Goal: Task Accomplishment & Management: Use online tool/utility

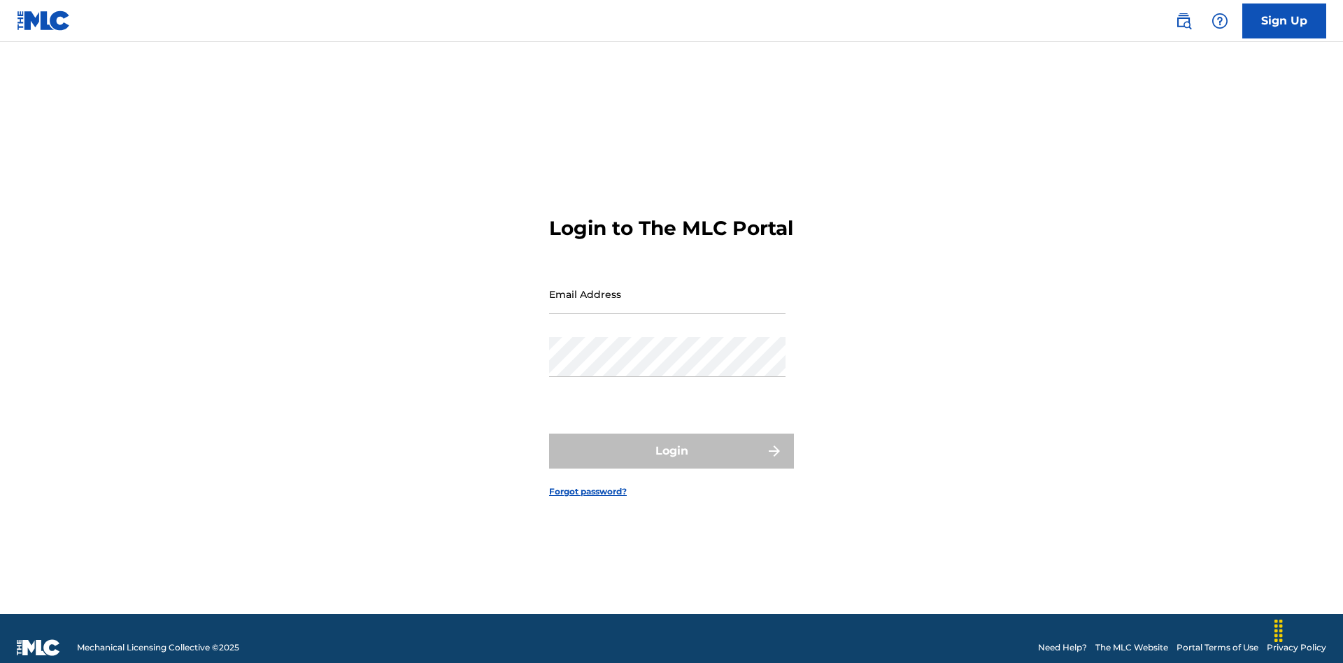
scroll to position [18, 0]
click at [667, 287] on input "Email Address" at bounding box center [667, 294] width 236 height 40
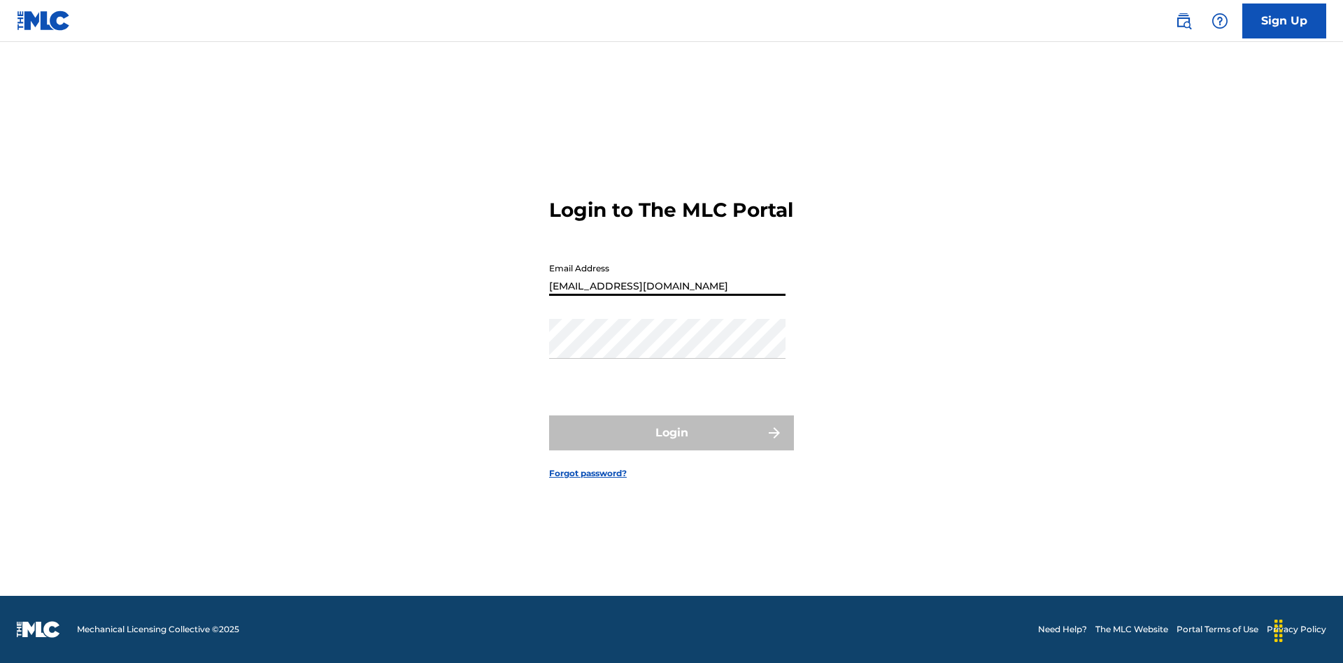
type input "[EMAIL_ADDRESS][DOMAIN_NAME]"
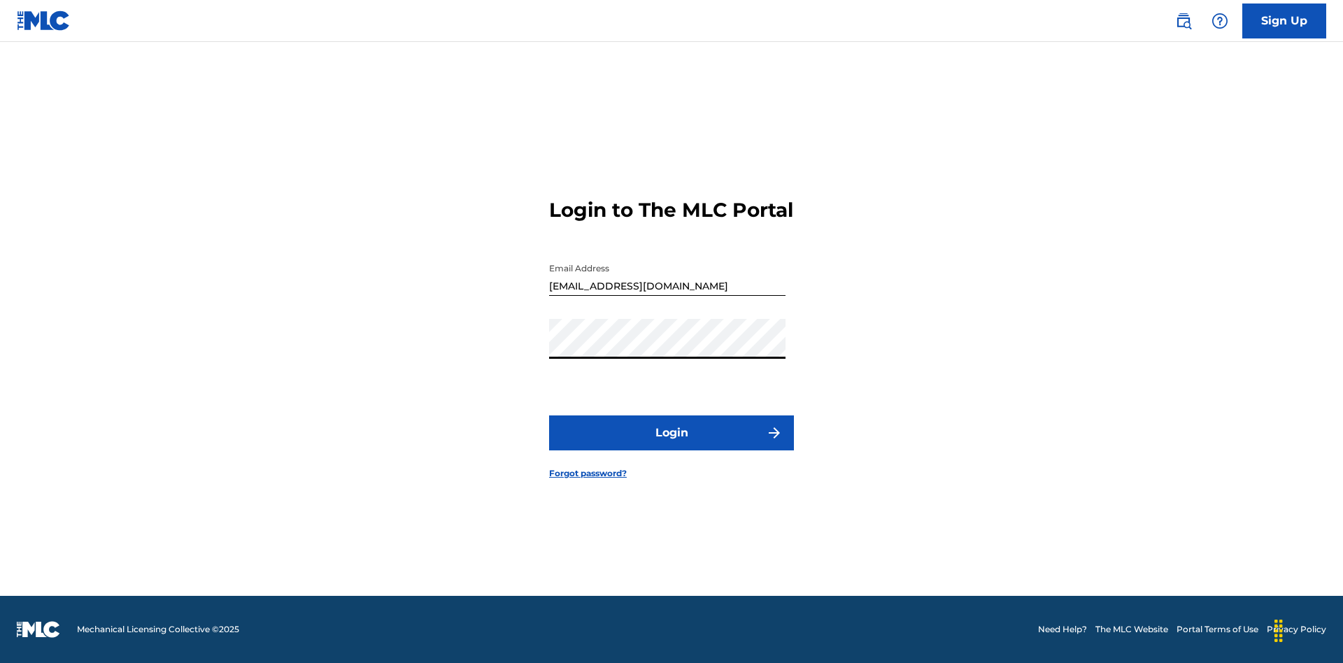
click at [671, 445] on button "Login" at bounding box center [671, 432] width 245 height 35
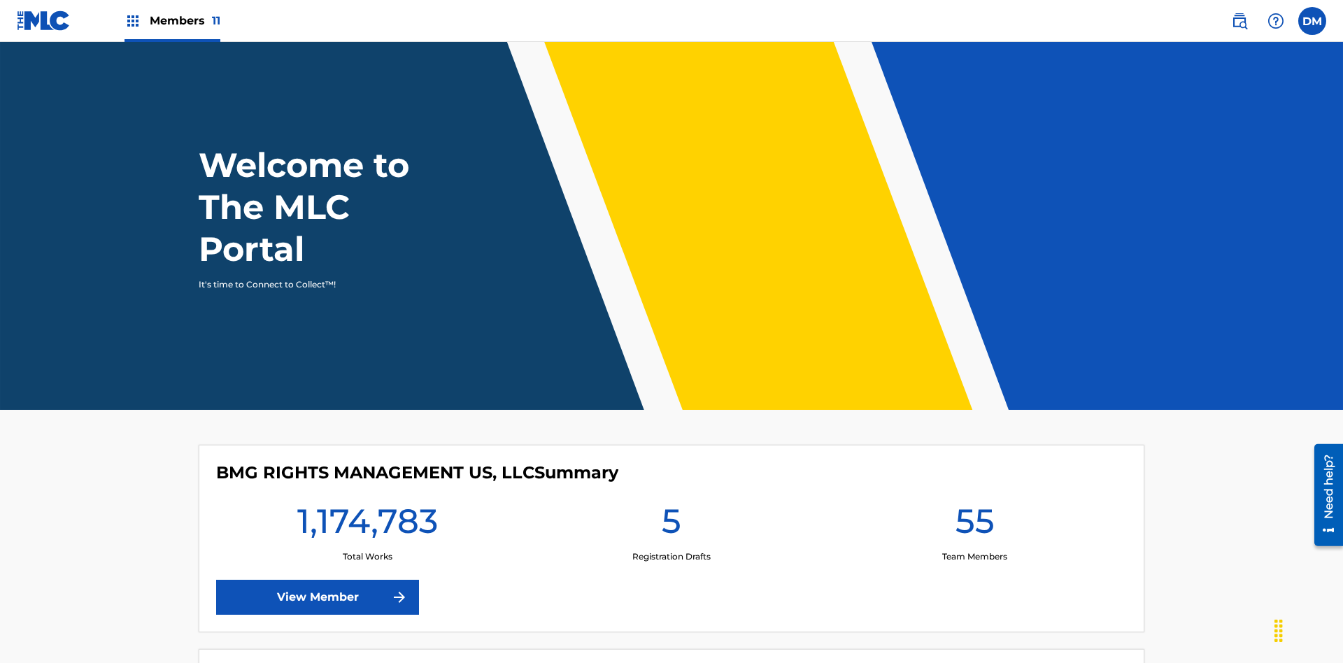
click at [172, 20] on span "Members 11" at bounding box center [185, 21] width 71 height 16
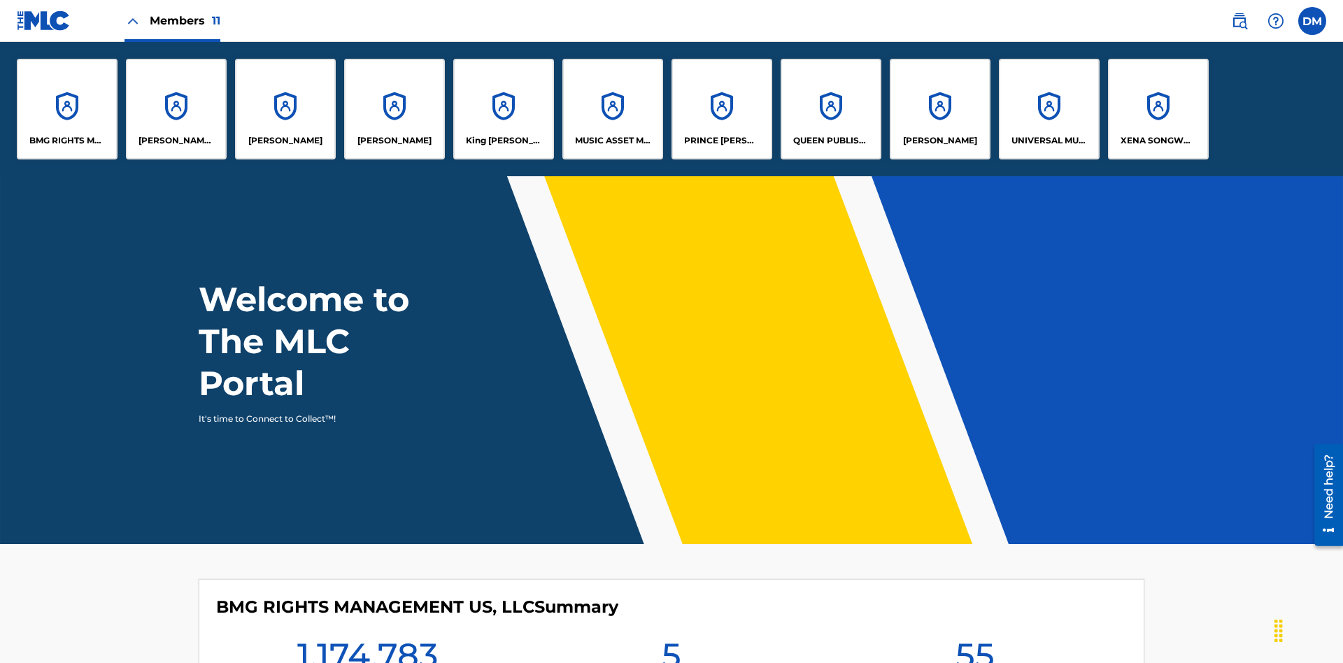
click at [394, 141] on p "[PERSON_NAME]" at bounding box center [394, 140] width 74 height 13
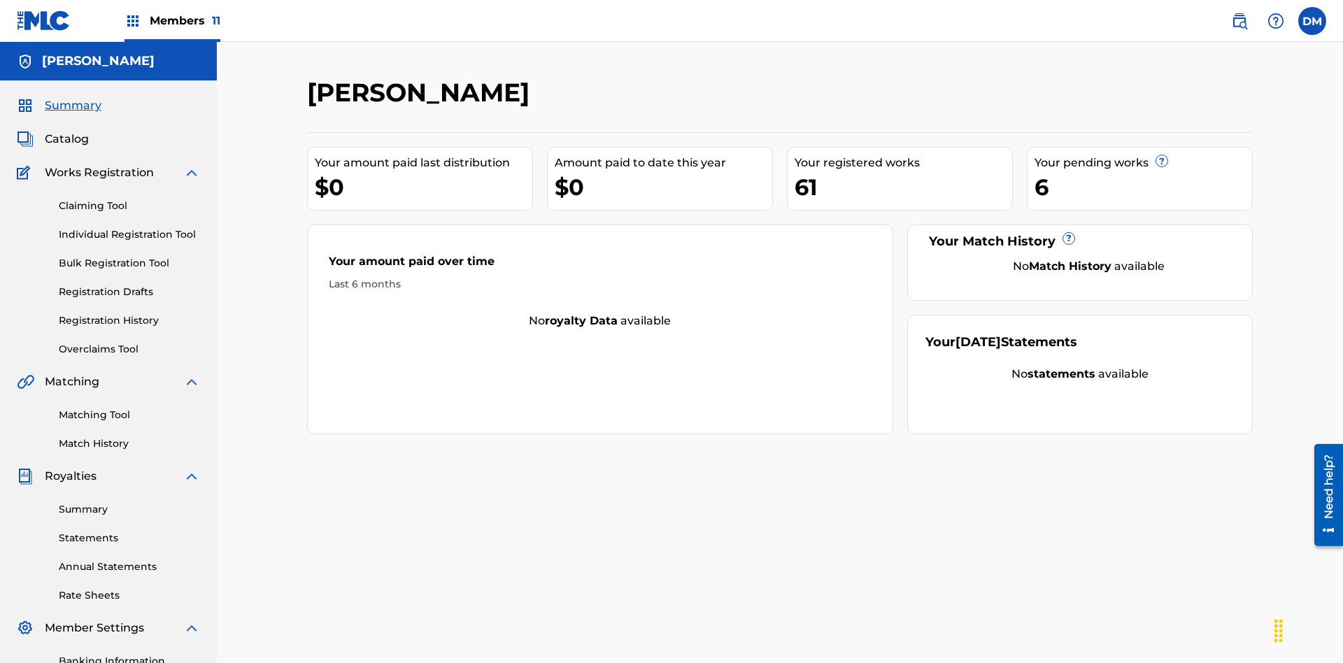
click at [129, 342] on link "Overclaims Tool" at bounding box center [129, 349] width 141 height 15
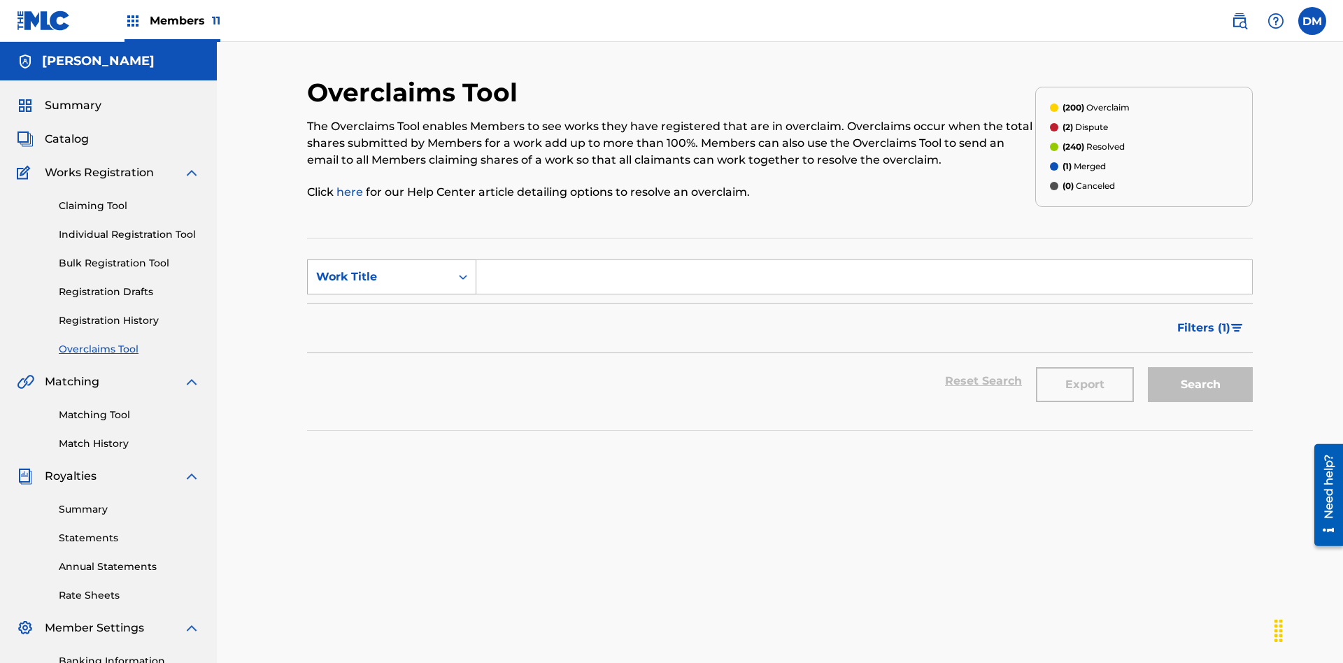
click at [379, 269] on div "Work Title" at bounding box center [379, 277] width 126 height 17
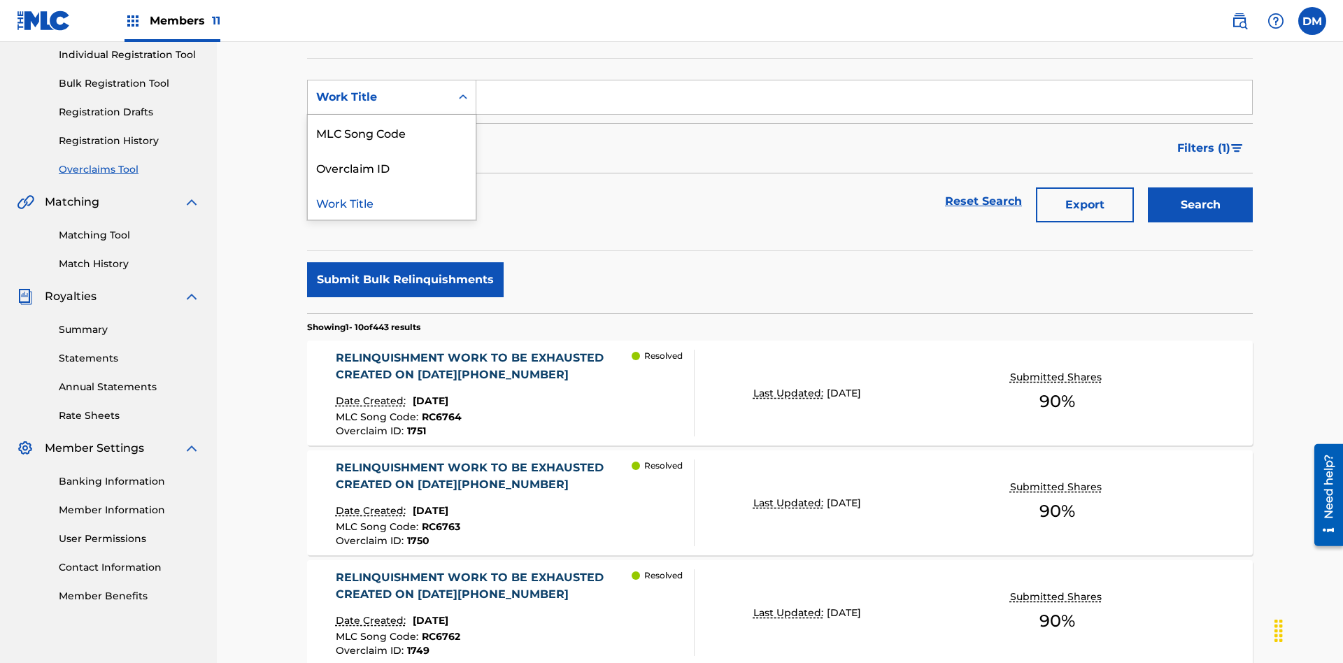
click at [392, 167] on div "Overclaim ID" at bounding box center [392, 167] width 168 height 35
click at [864, 101] on input "Search Form" at bounding box center [864, 97] width 776 height 34
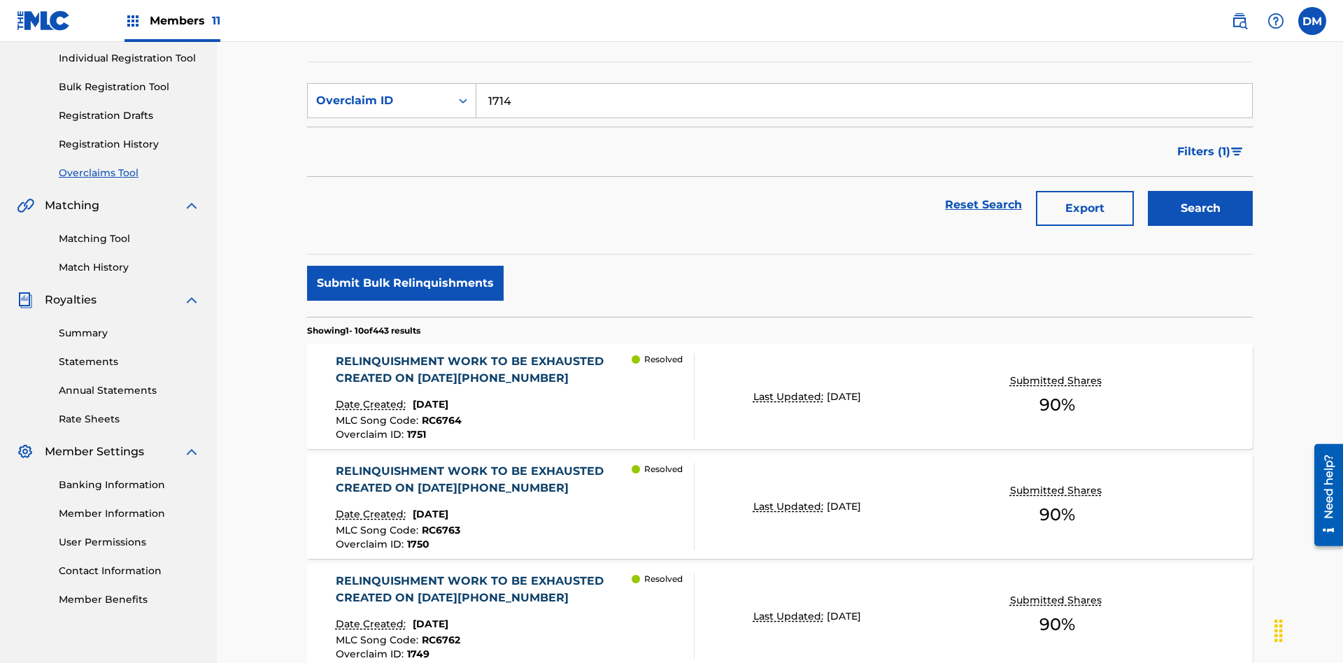
type input "1714"
click at [1200, 191] on button "Search" at bounding box center [1200, 208] width 105 height 35
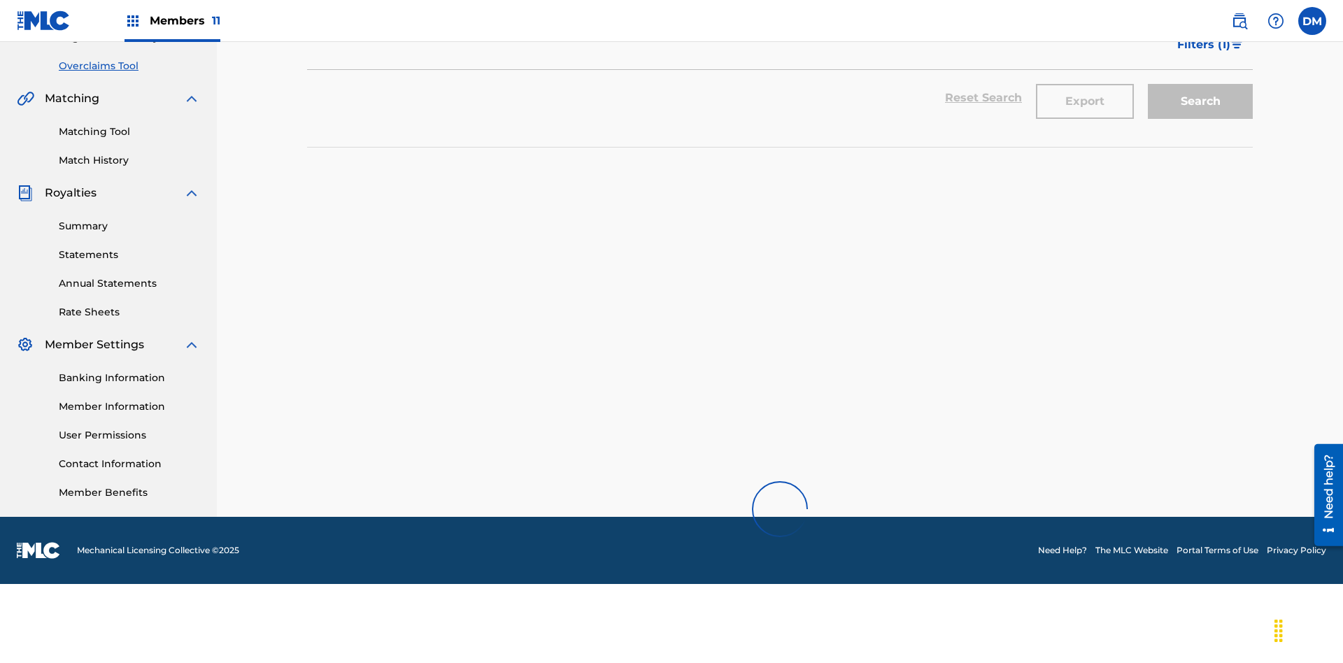
scroll to position [0, 0]
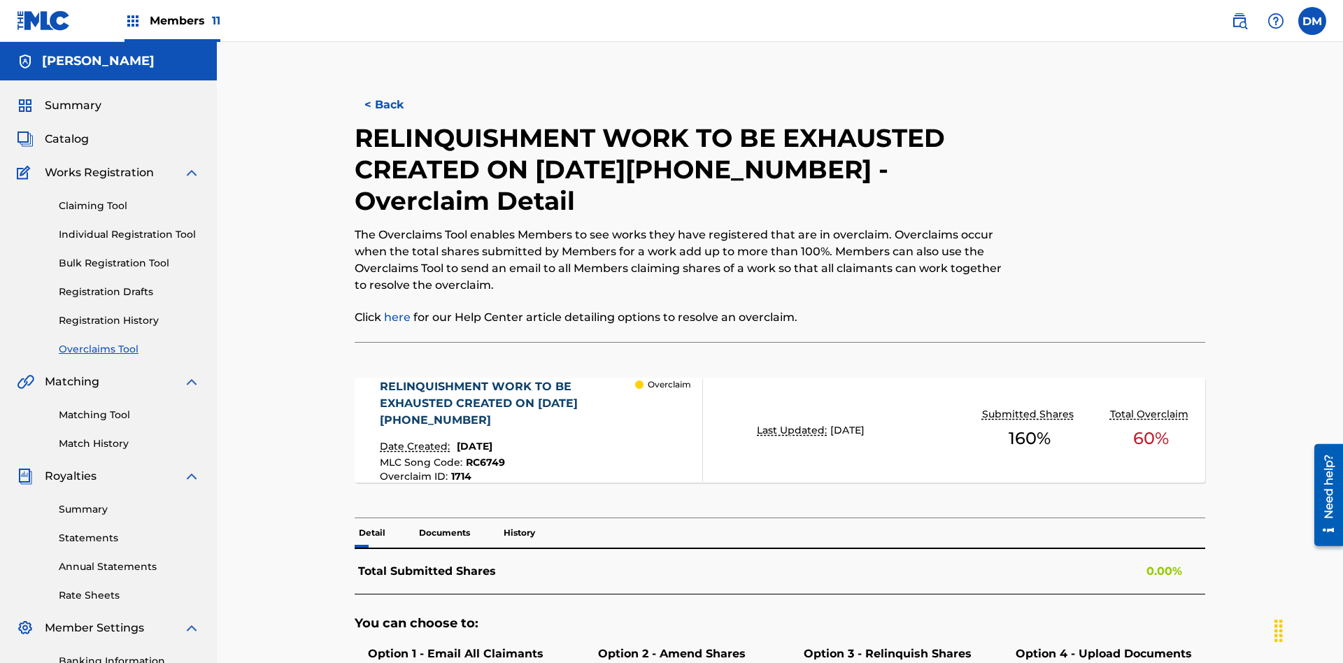
scroll to position [204, 0]
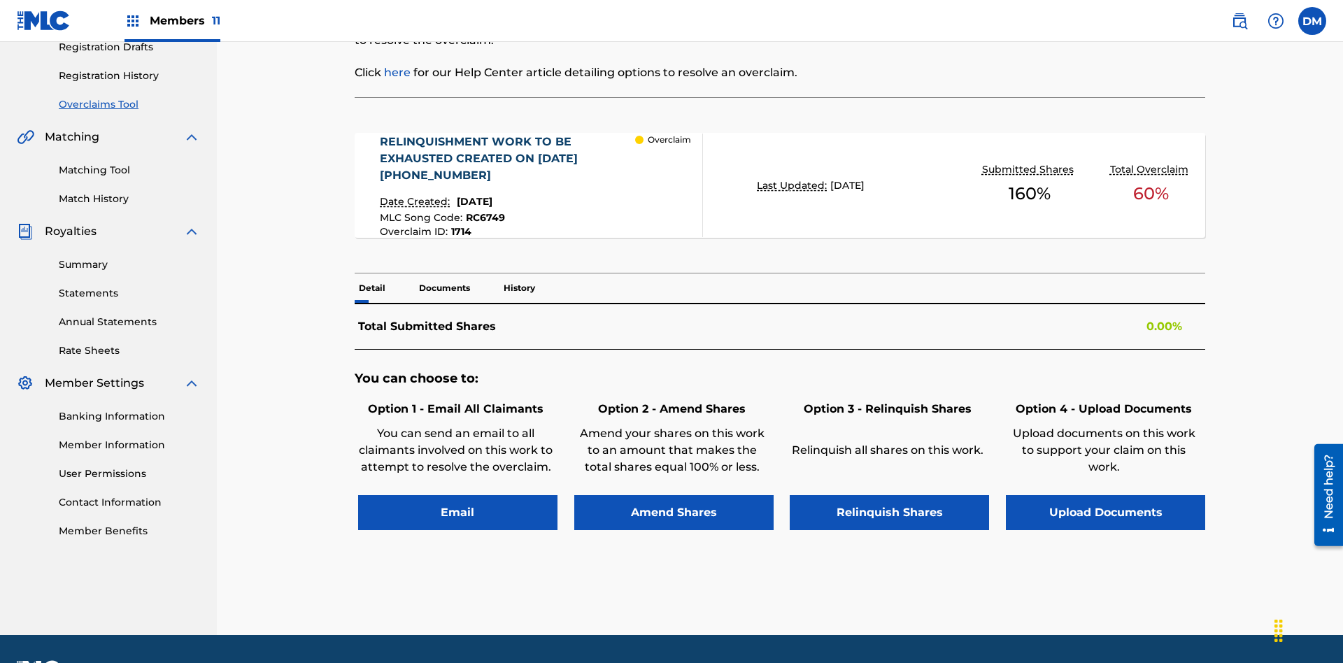
click at [443, 273] on p "Documents" at bounding box center [444, 287] width 59 height 29
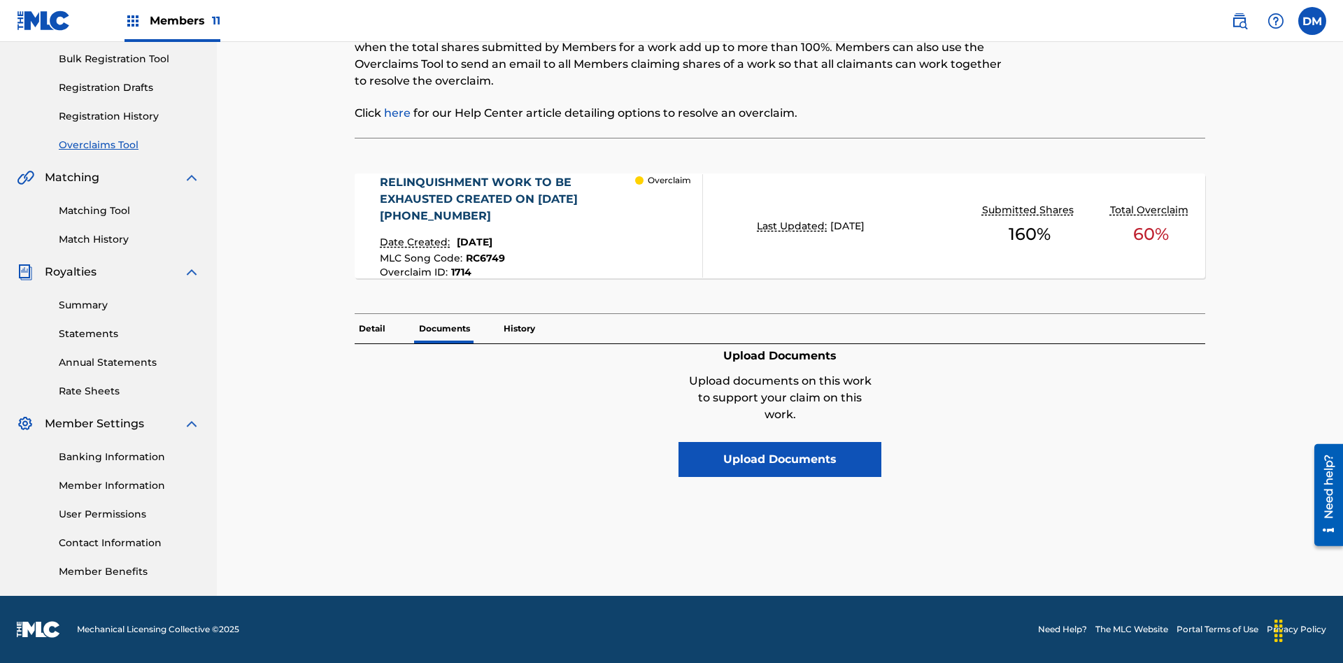
click at [780, 442] on button "Upload Documents" at bounding box center [779, 459] width 203 height 35
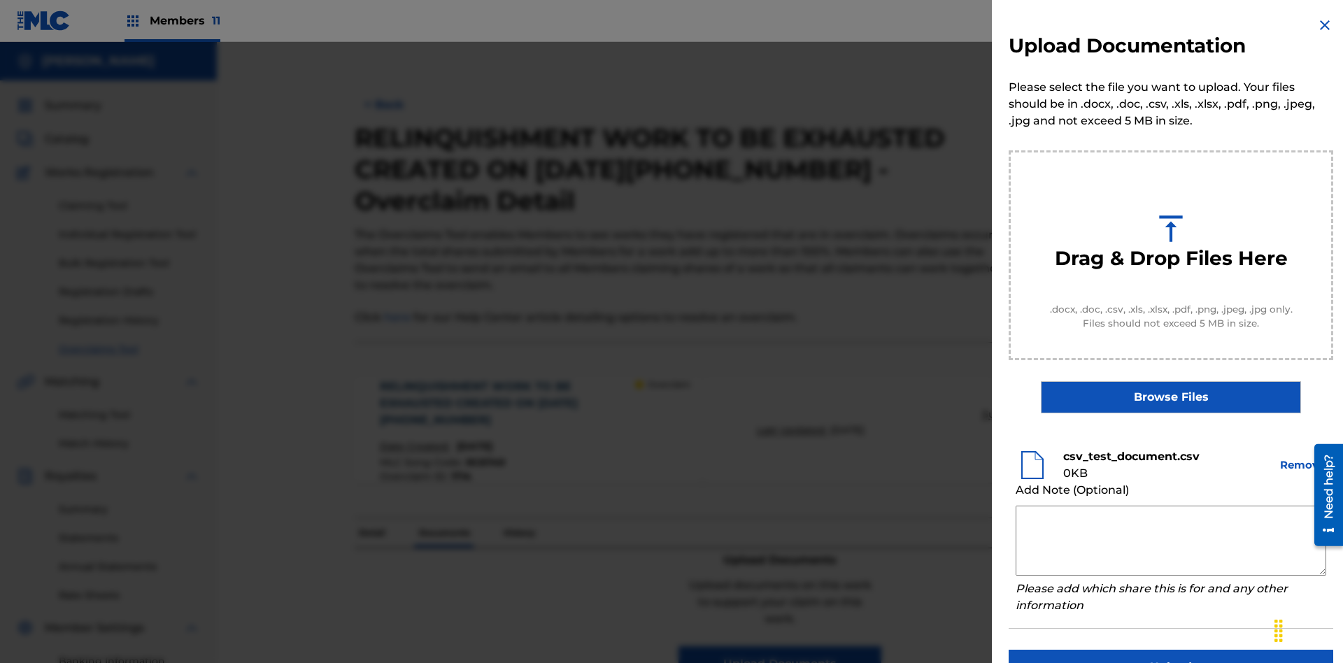
click at [1171, 650] on button "Upload" at bounding box center [1171, 667] width 325 height 35
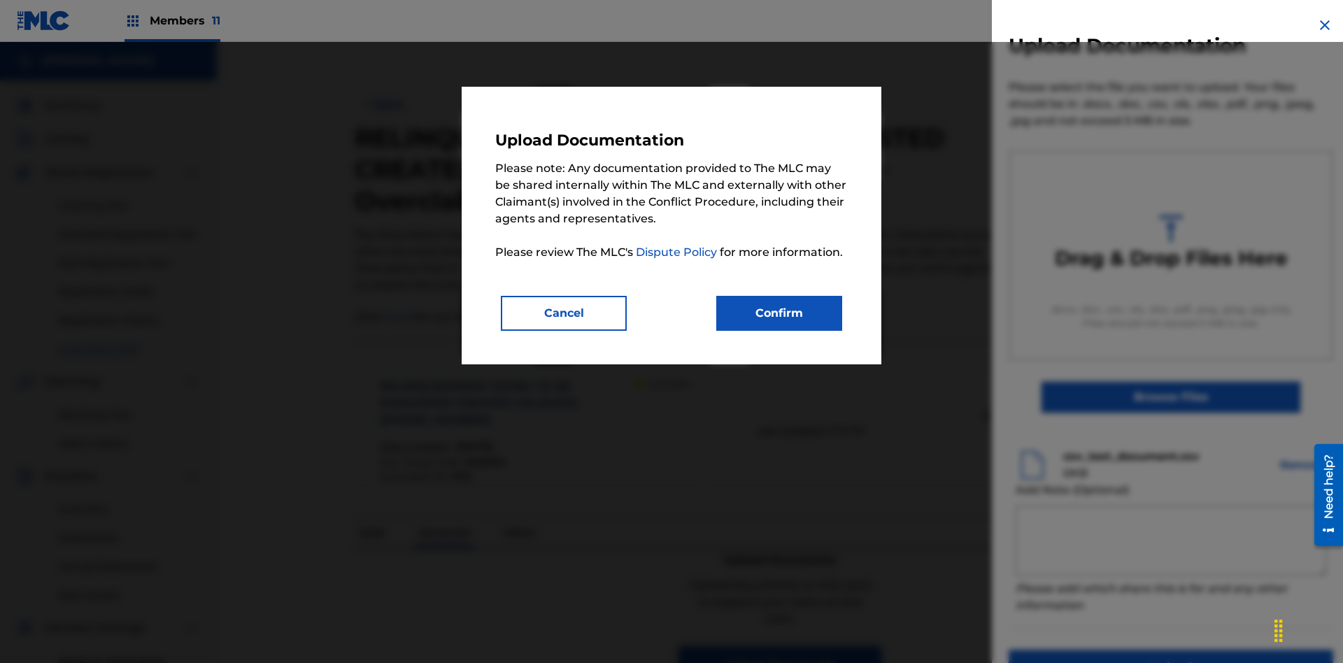
scroll to position [204, 0]
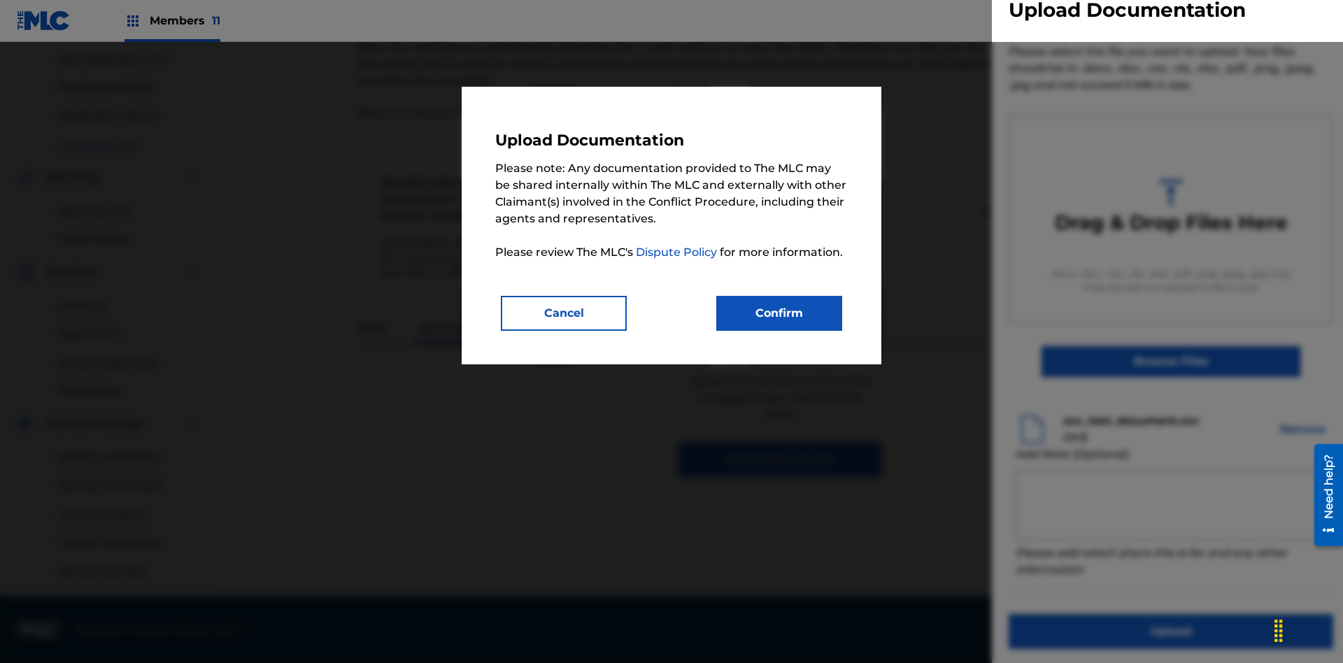
click at [779, 313] on button "Confirm" at bounding box center [779, 313] width 126 height 35
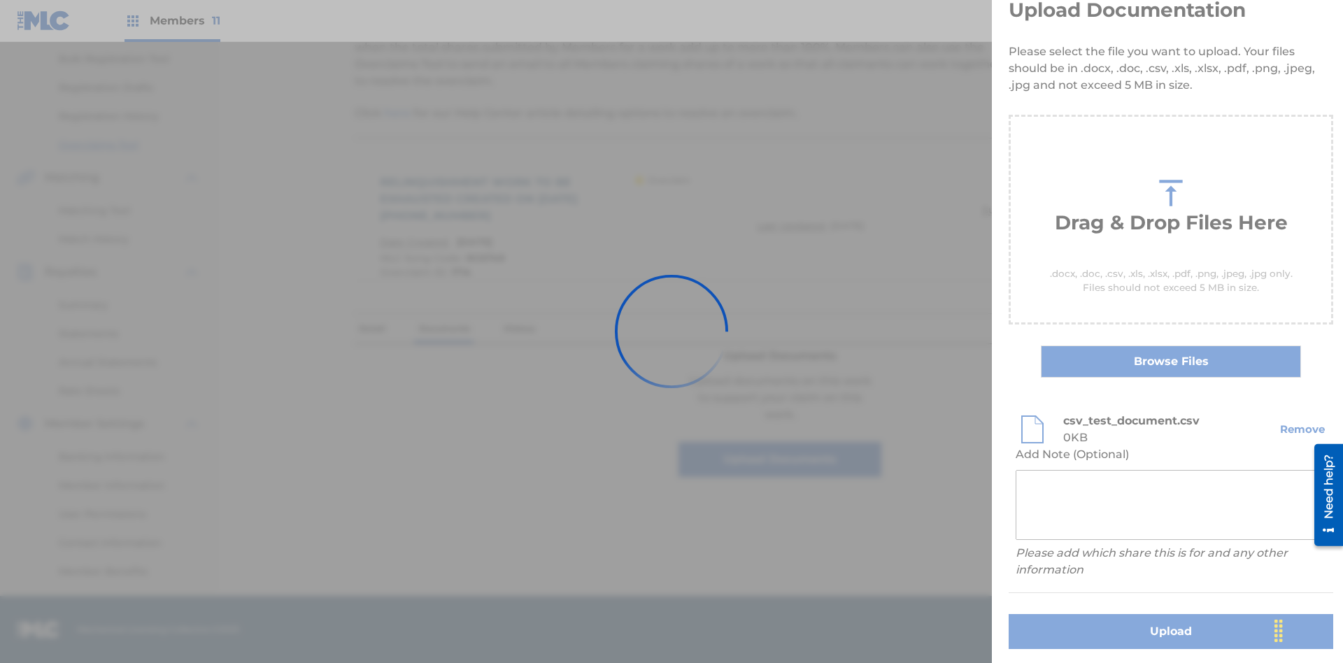
click at [1088, 614] on button "Upload" at bounding box center [1171, 631] width 325 height 35
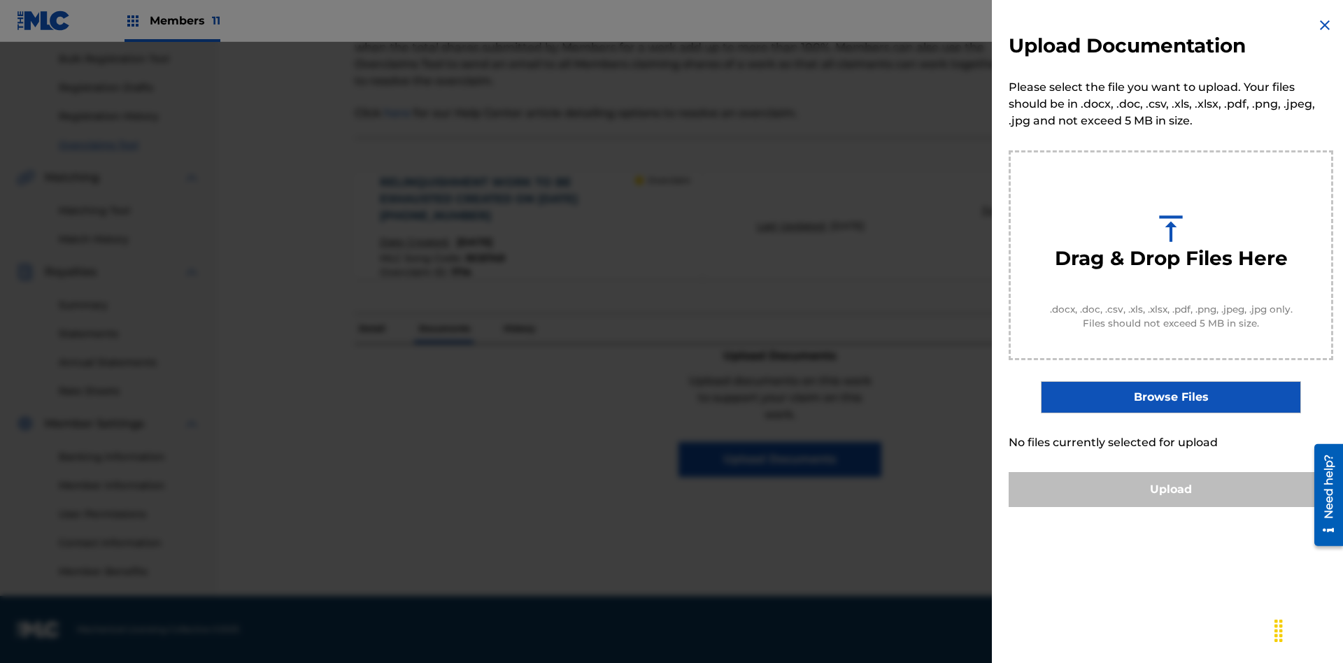
scroll to position [0, 0]
click at [1171, 507] on button "Upload" at bounding box center [1171, 489] width 325 height 35
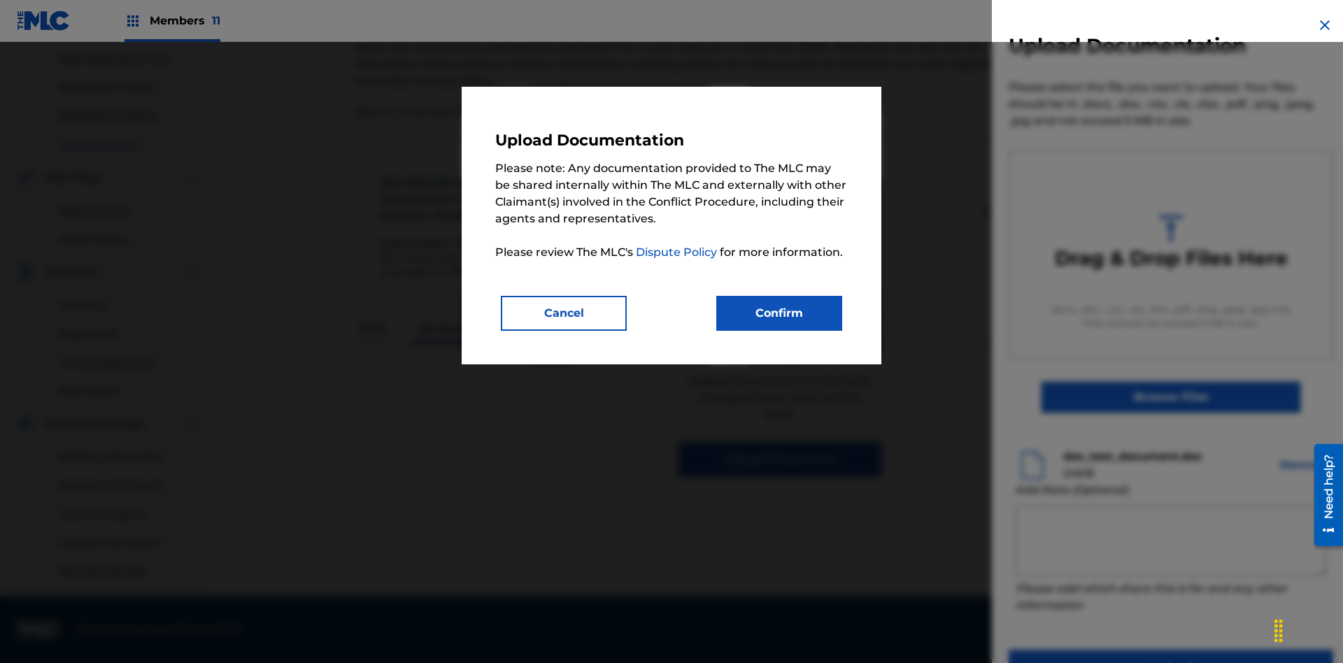
click at [779, 313] on button "Confirm" at bounding box center [779, 313] width 126 height 35
click at [1088, 650] on button "Upload" at bounding box center [1171, 667] width 325 height 35
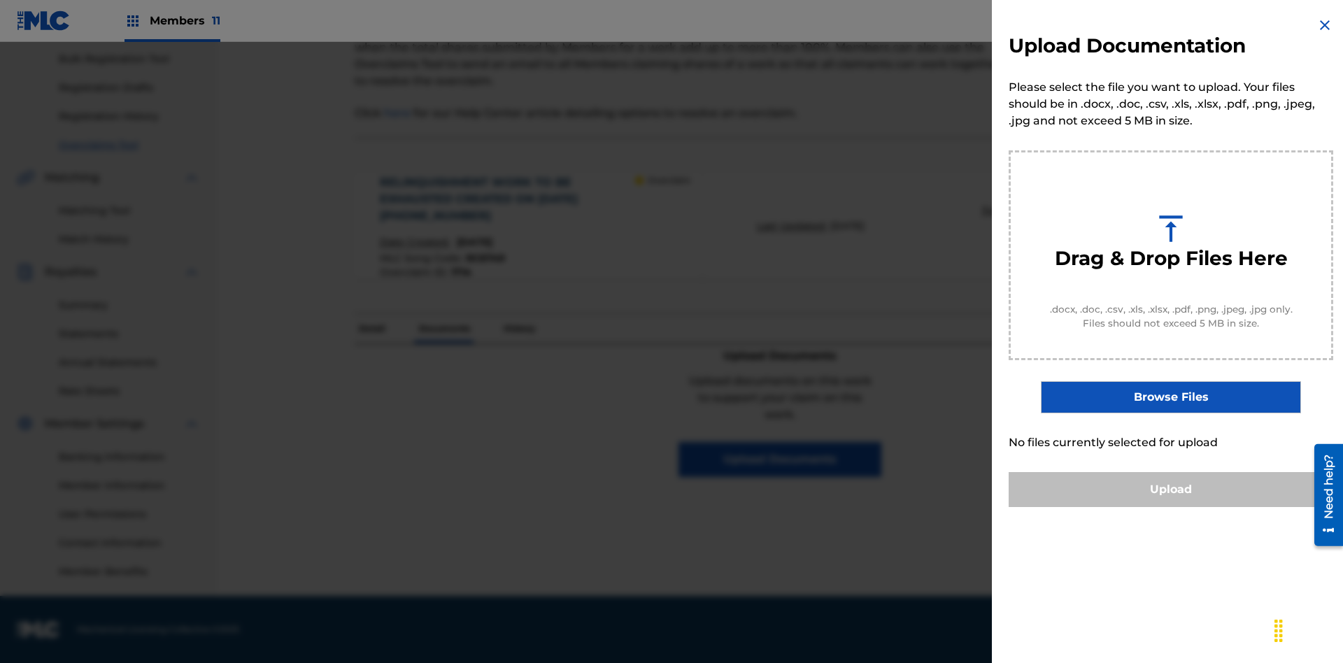
click at [1171, 507] on button "Upload" at bounding box center [1171, 489] width 325 height 35
click at [1088, 507] on button "Upload" at bounding box center [1171, 489] width 325 height 35
click at [1171, 507] on button "Upload" at bounding box center [1171, 489] width 325 height 35
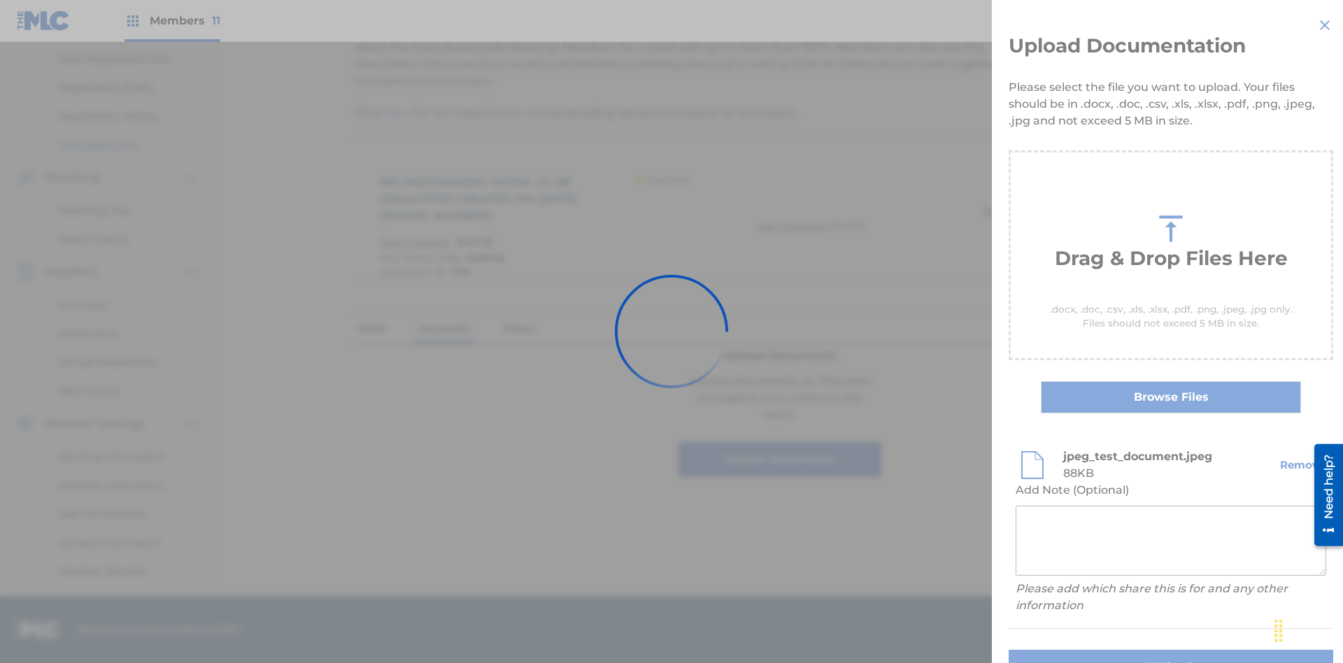
click at [1088, 650] on button "Upload" at bounding box center [1171, 667] width 325 height 35
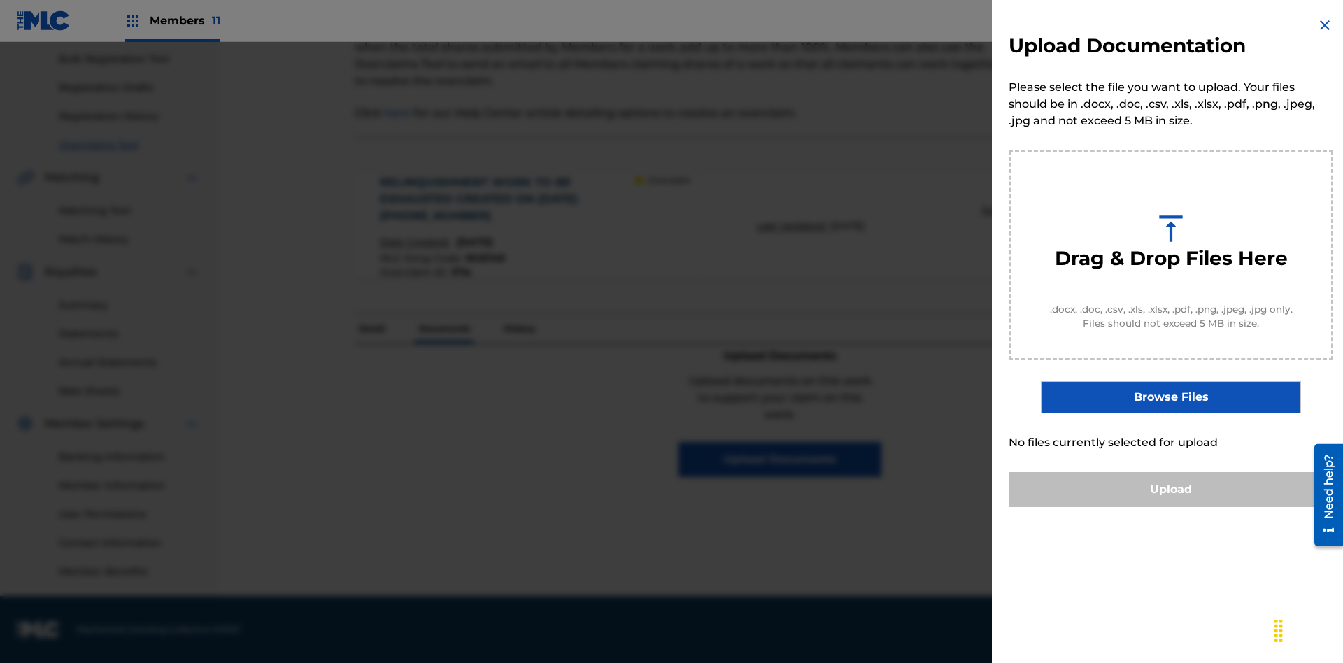
click at [1171, 507] on button "Upload" at bounding box center [1171, 489] width 325 height 35
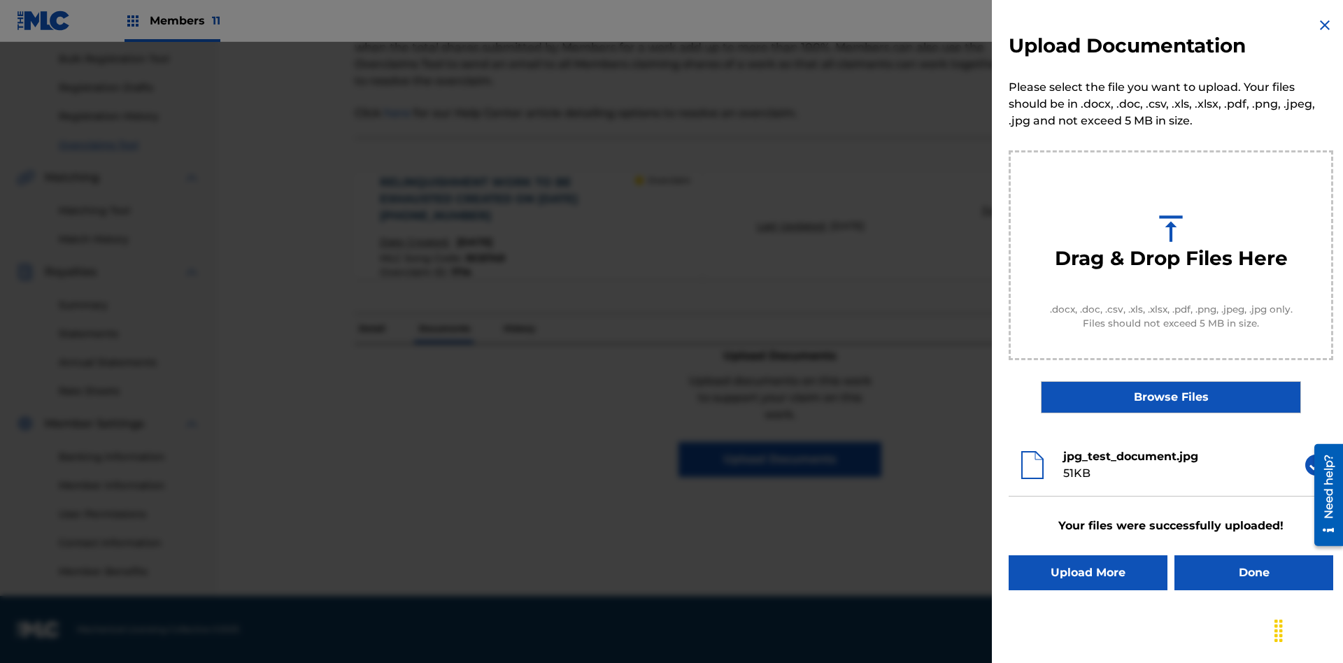
click at [1088, 573] on button "Upload More" at bounding box center [1088, 572] width 159 height 35
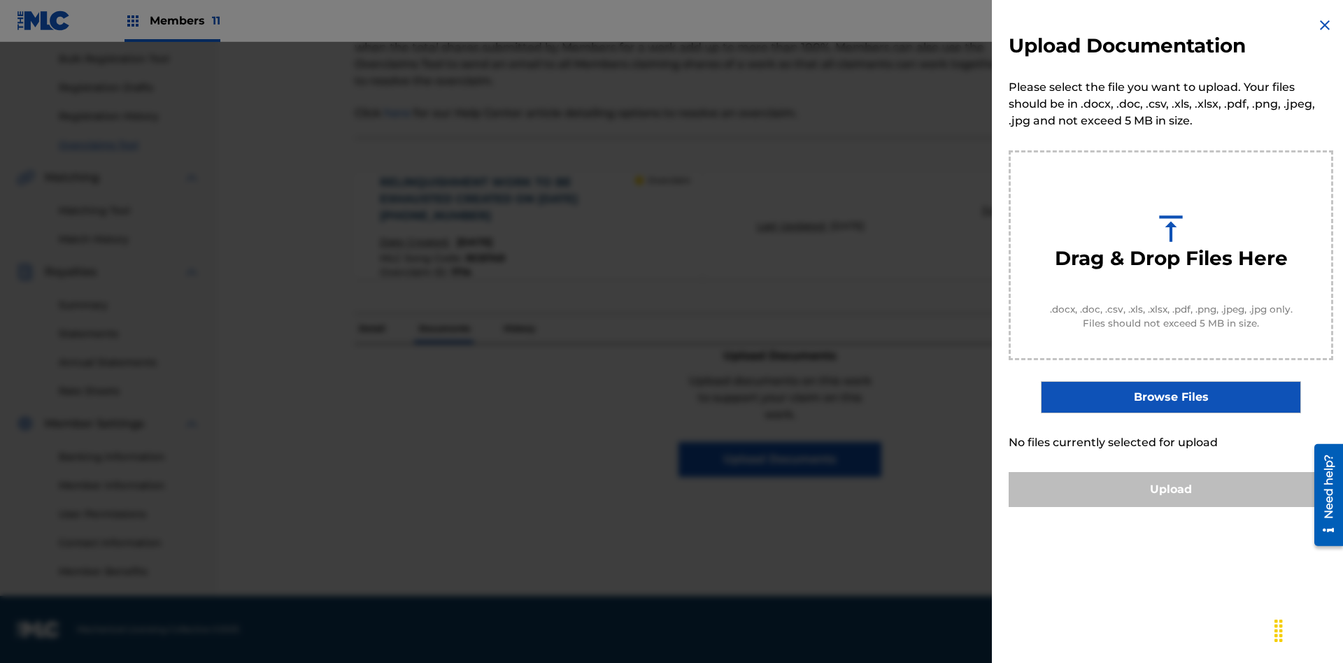
click at [1171, 507] on button "Upload" at bounding box center [1171, 489] width 325 height 35
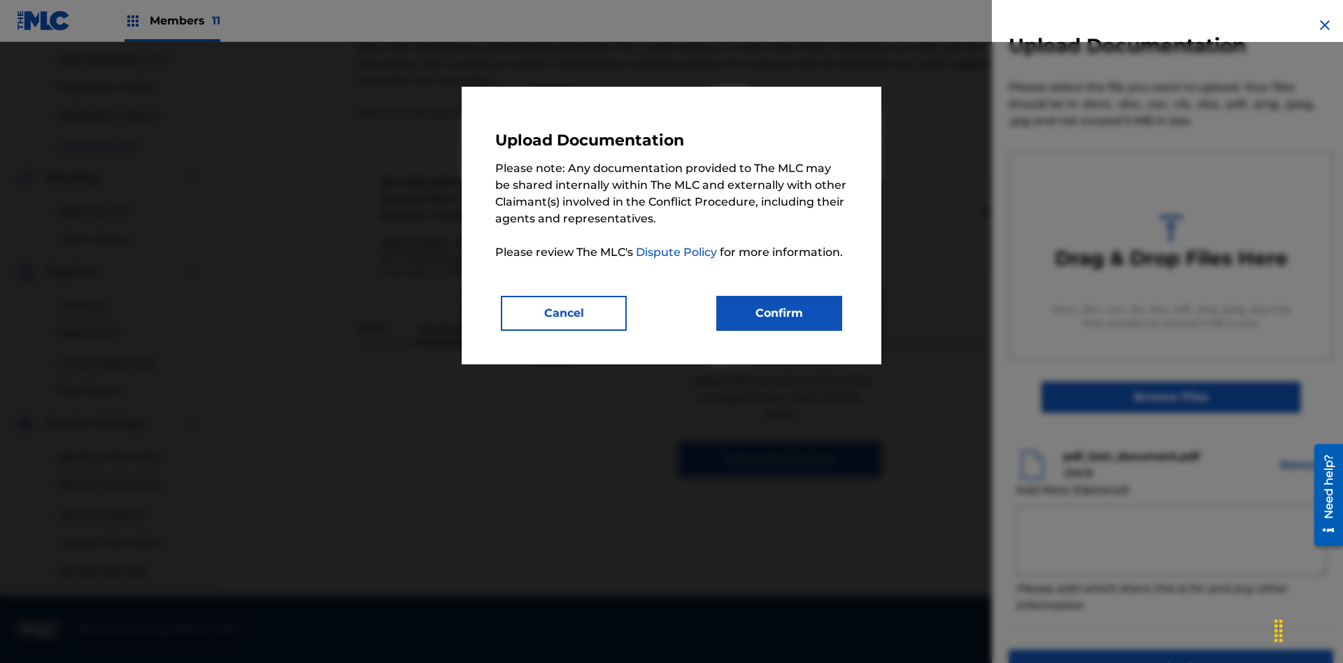
click at [779, 313] on button "Confirm" at bounding box center [779, 313] width 126 height 35
click at [1088, 650] on button "Upload" at bounding box center [1171, 667] width 325 height 35
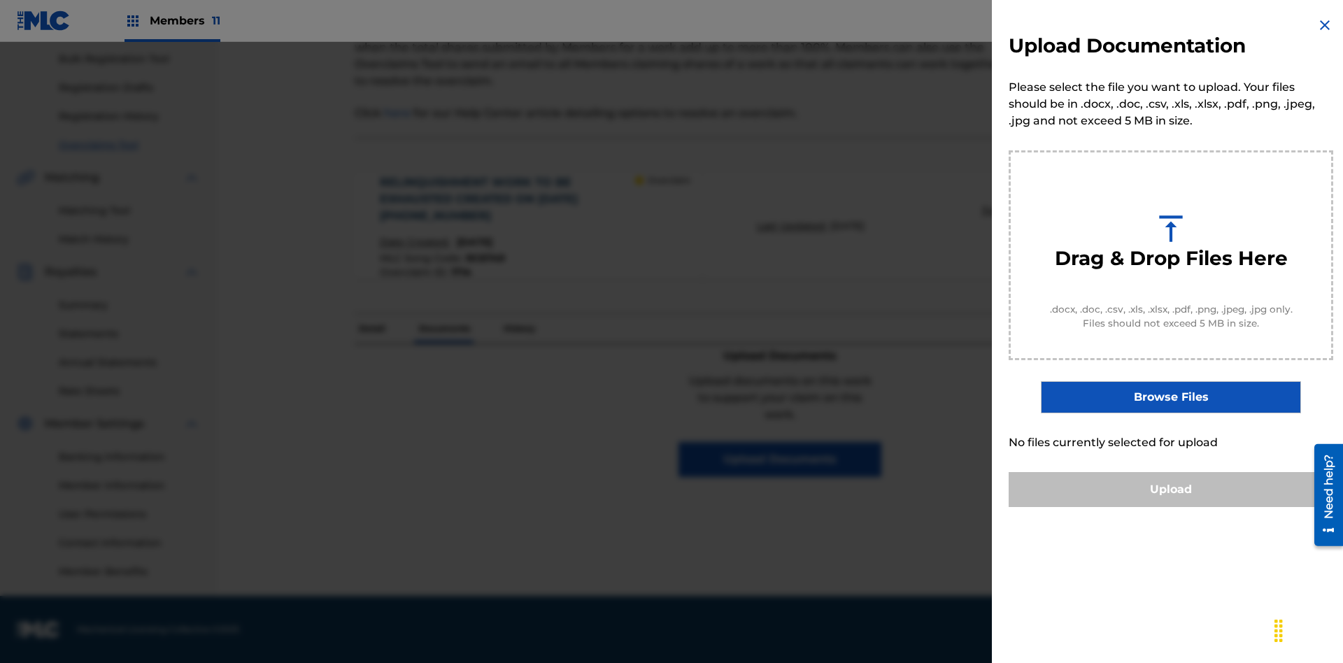
click at [1171, 507] on button "Upload" at bounding box center [1171, 489] width 325 height 35
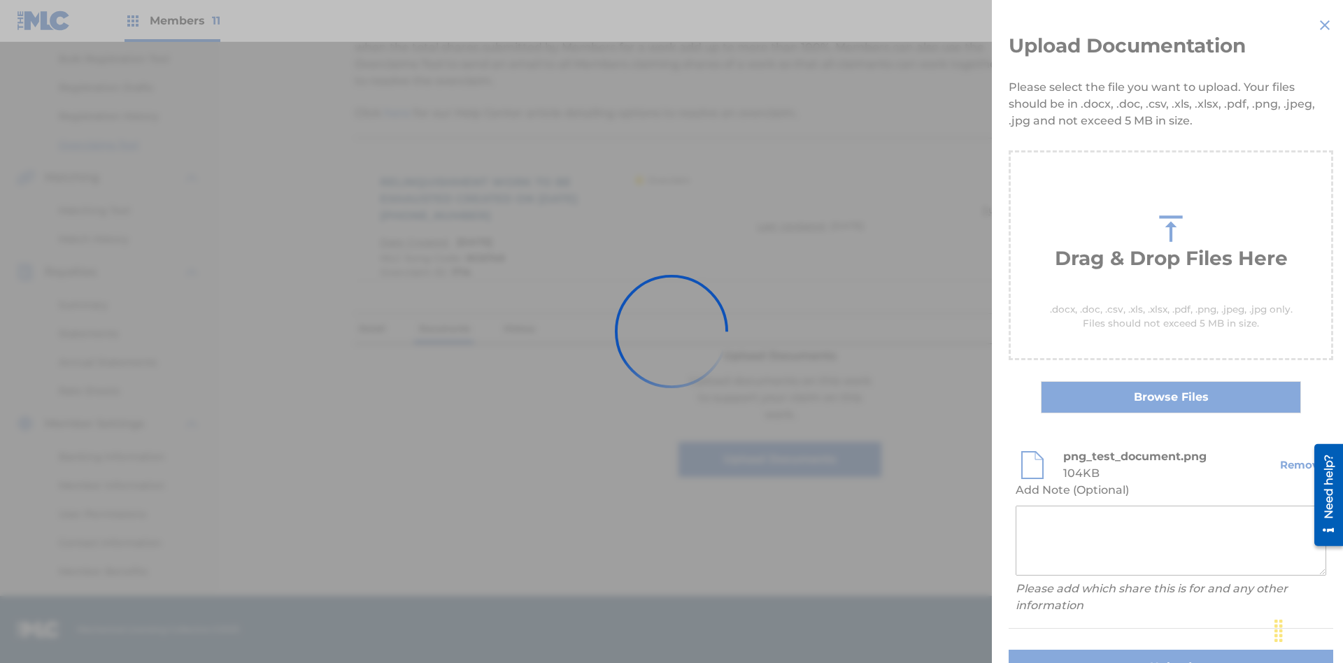
click at [1088, 650] on button "Upload" at bounding box center [1171, 667] width 325 height 35
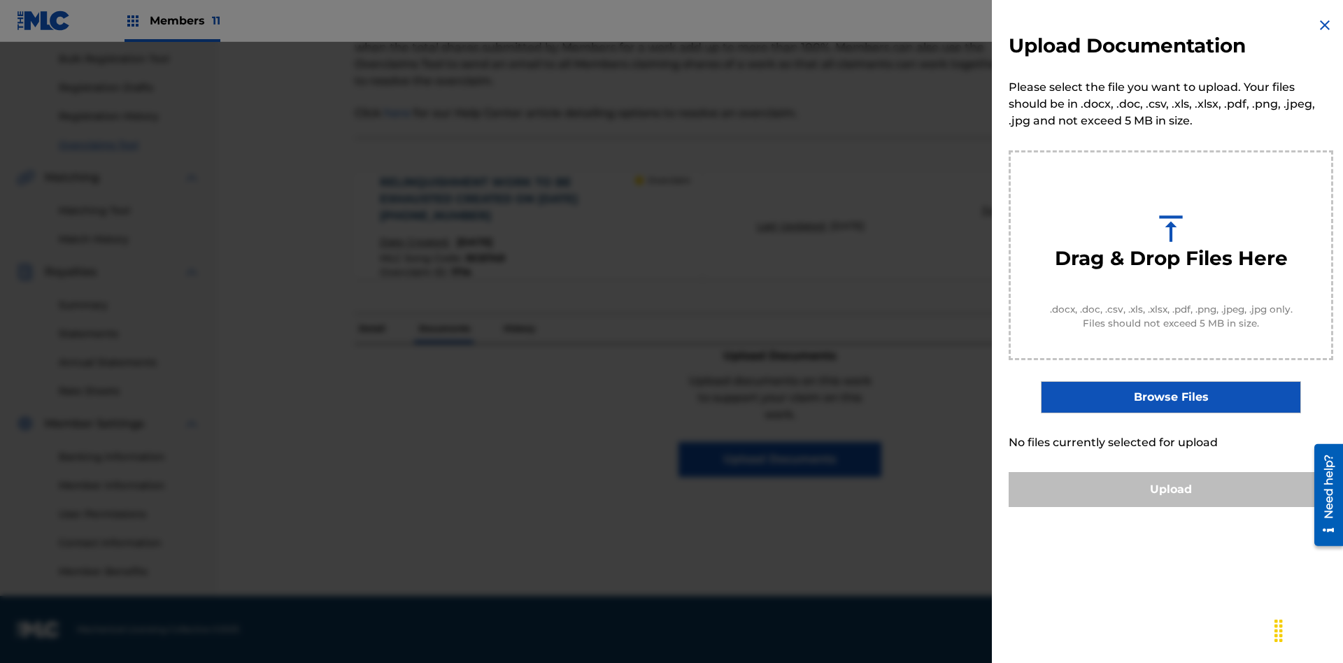
click at [1171, 507] on button "Upload" at bounding box center [1171, 489] width 325 height 35
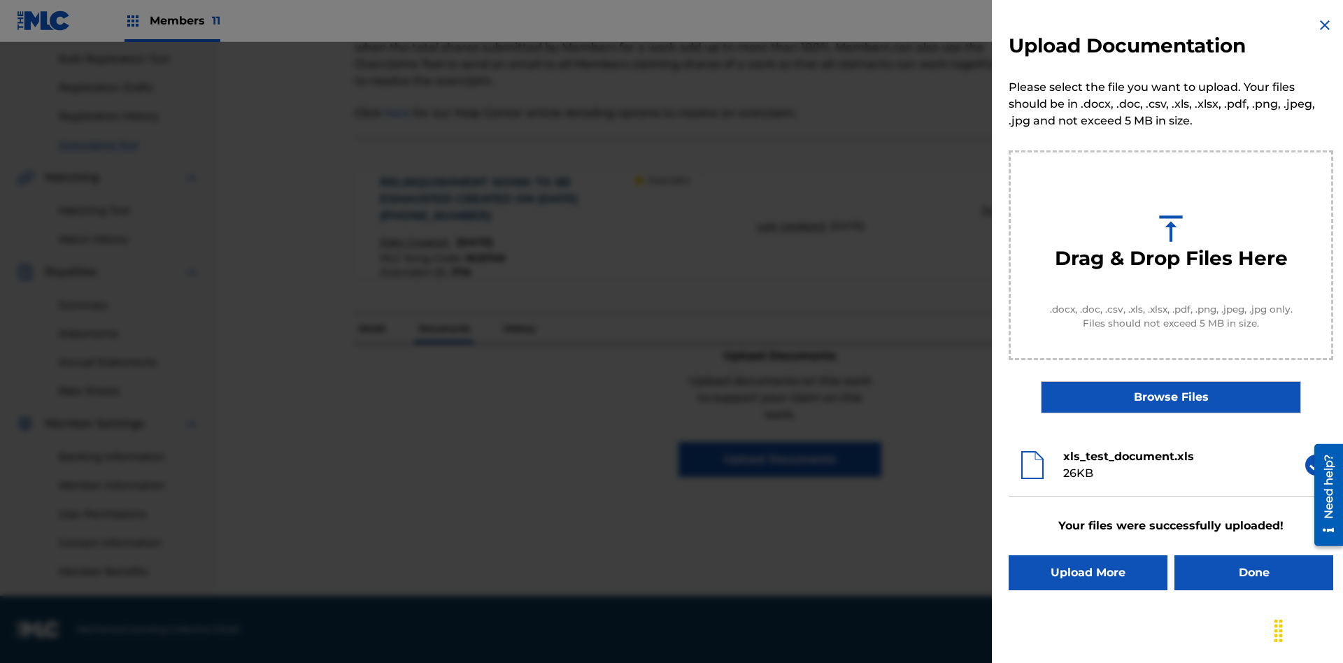
click at [1088, 573] on button "Upload More" at bounding box center [1088, 572] width 159 height 35
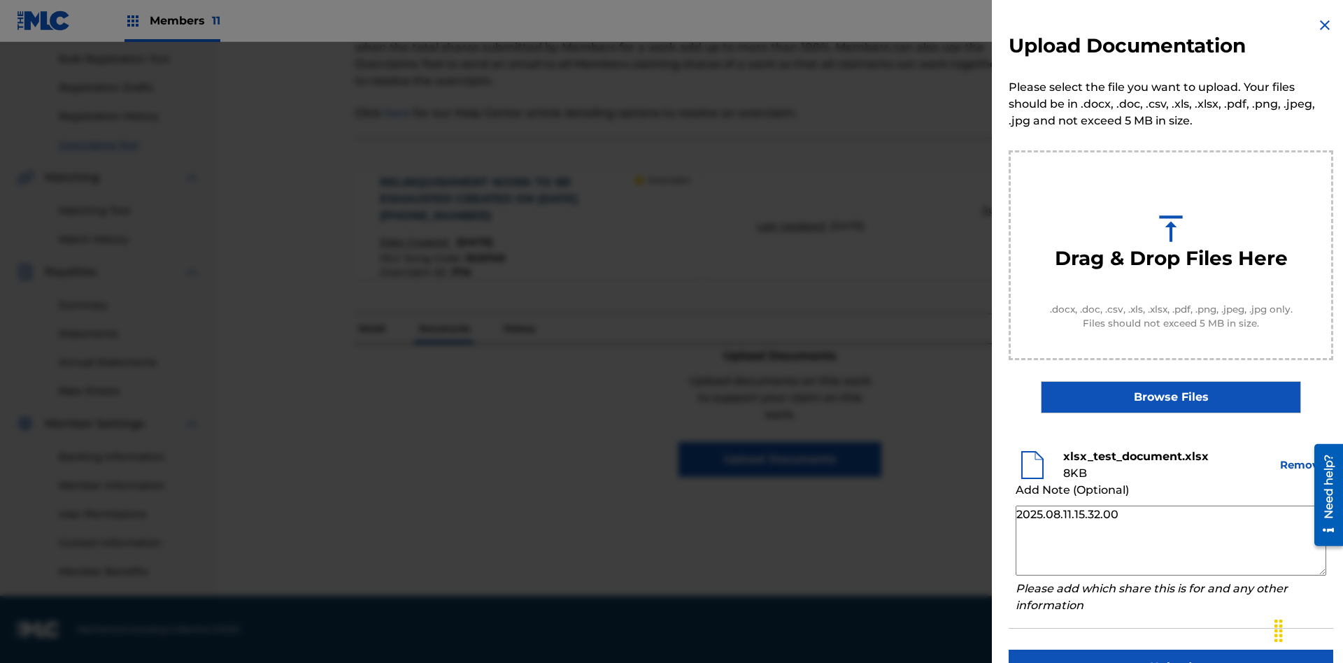
click at [1171, 650] on button "Upload" at bounding box center [1171, 667] width 325 height 35
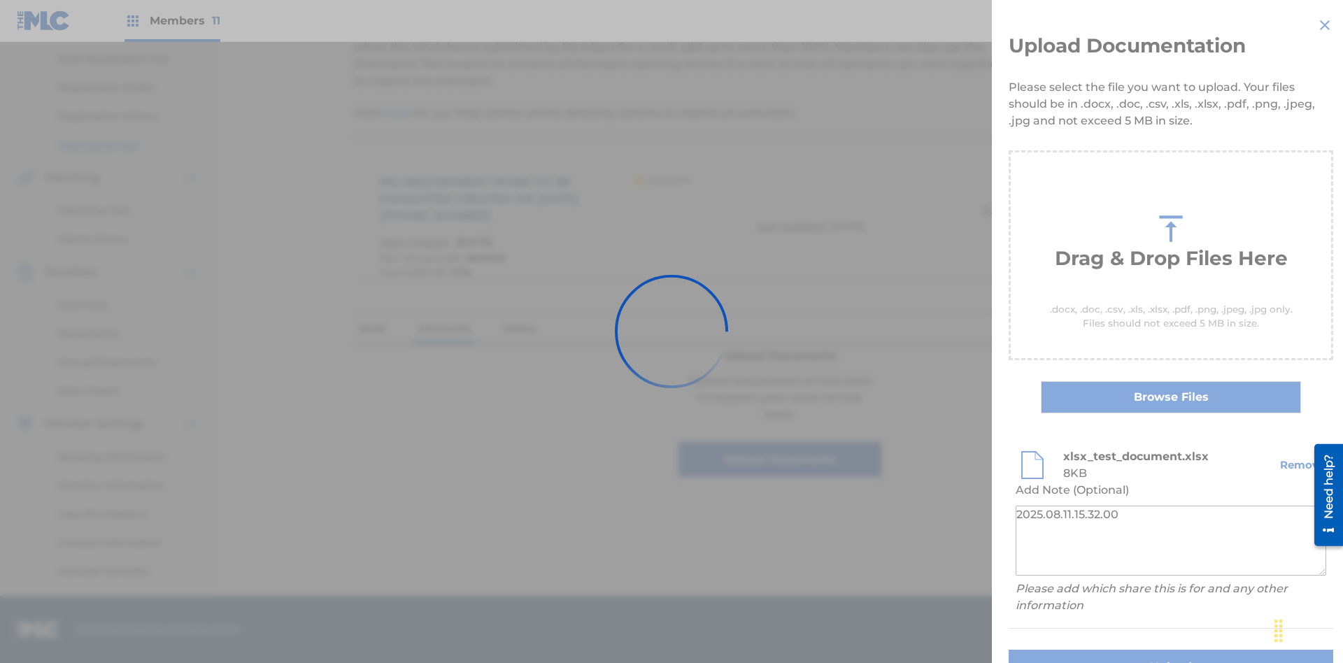
click at [443, 314] on p "Documents" at bounding box center [444, 328] width 59 height 29
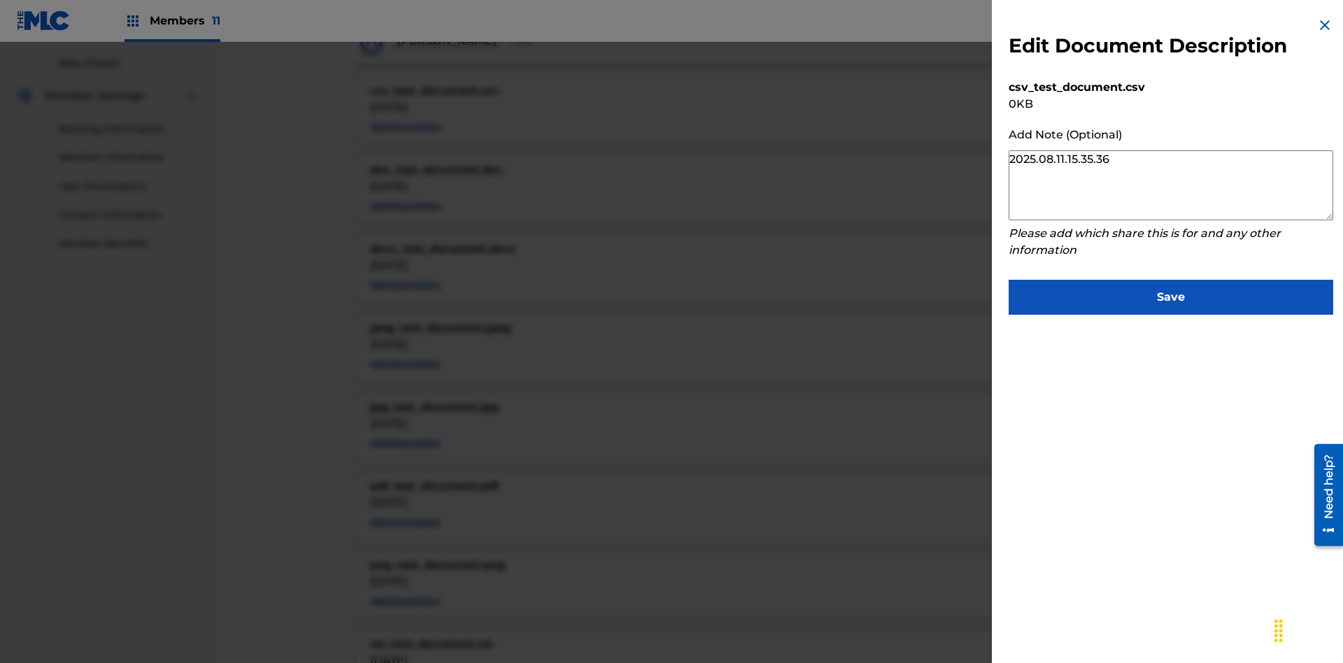
click at [1171, 294] on button "Save" at bounding box center [1171, 297] width 325 height 35
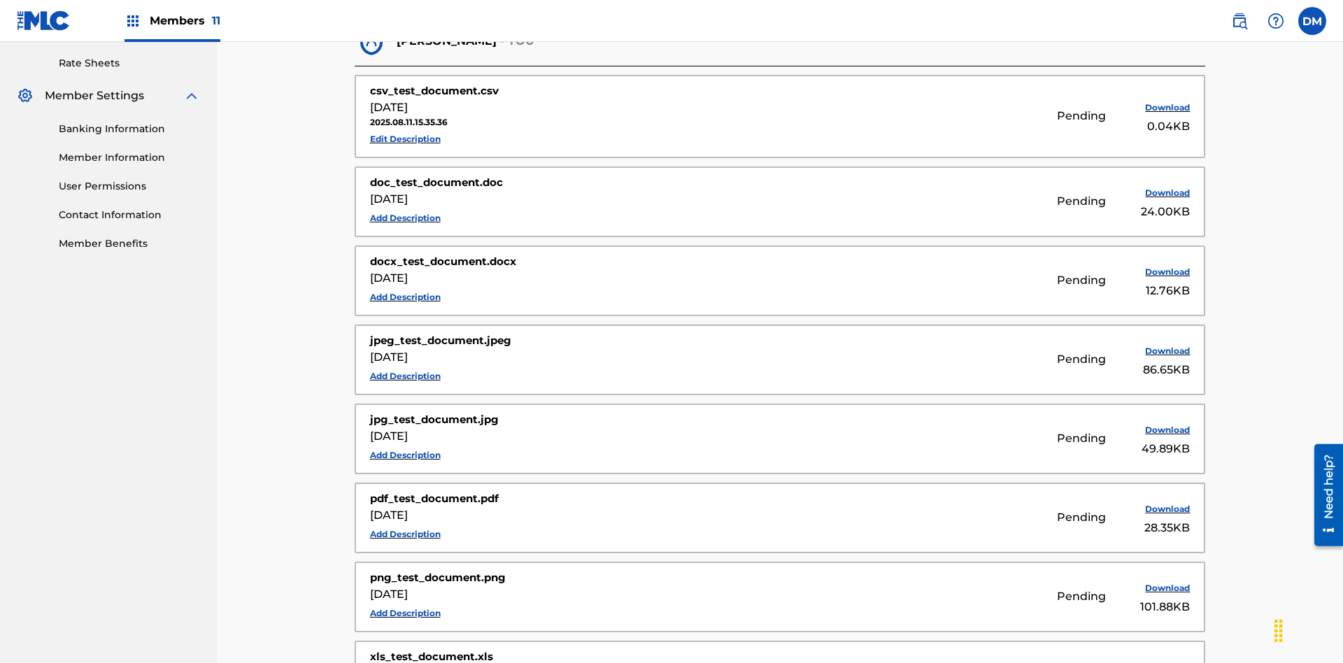
click at [405, 129] on button "Edit Description" at bounding box center [405, 139] width 71 height 21
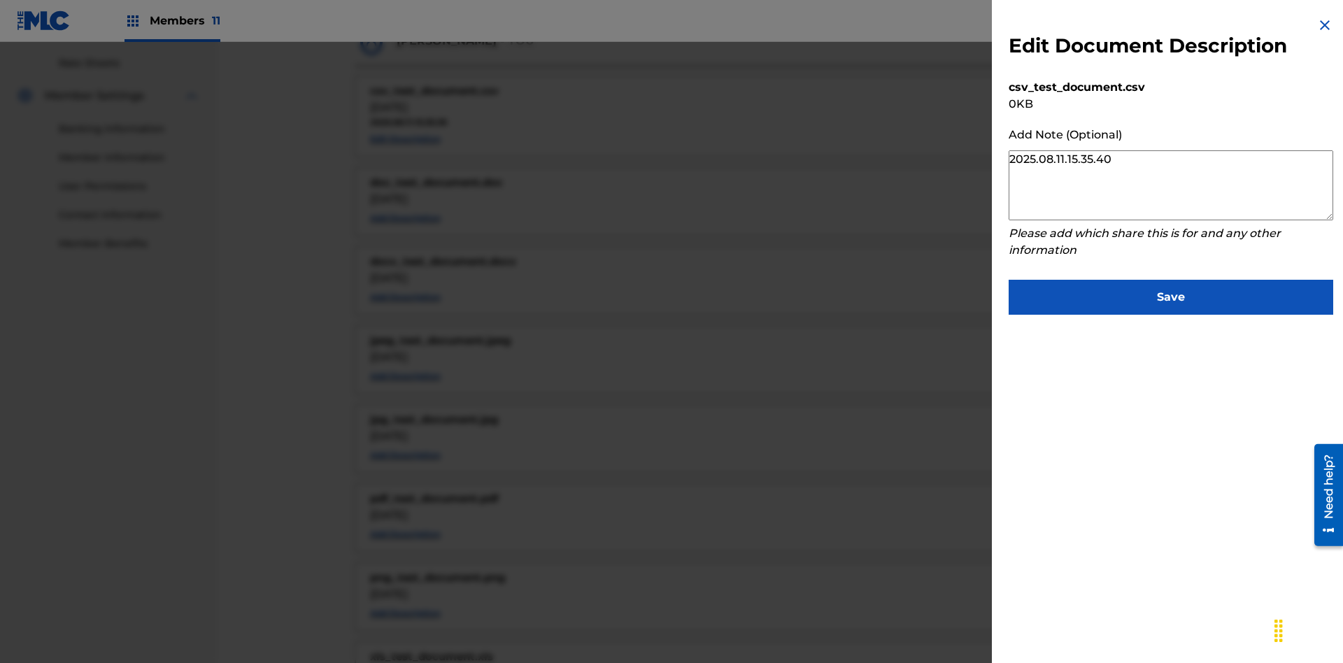
click at [1171, 294] on button "Save" at bounding box center [1171, 297] width 325 height 35
